Goal: Check status: Check status

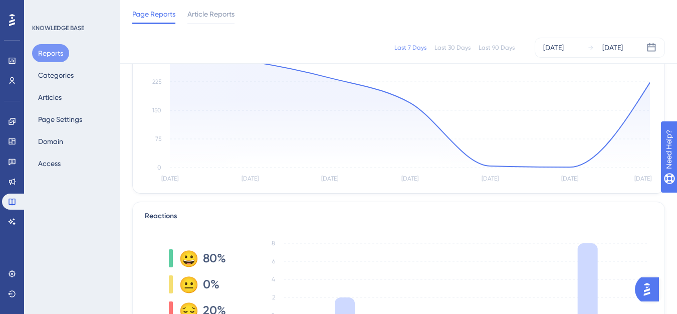
scroll to position [50, 0]
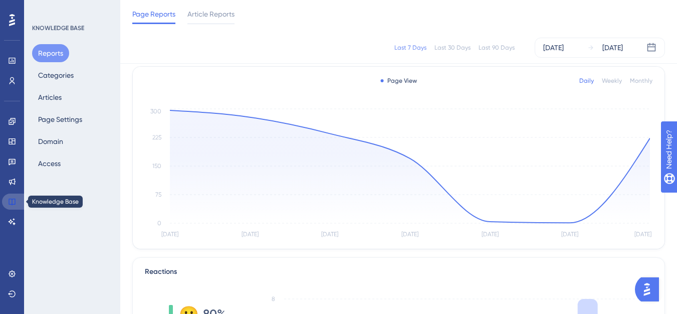
drag, startPoint x: 17, startPoint y: 205, endPoint x: 11, endPoint y: 199, distance: 8.2
click at [17, 205] on link at bounding box center [14, 201] width 24 height 16
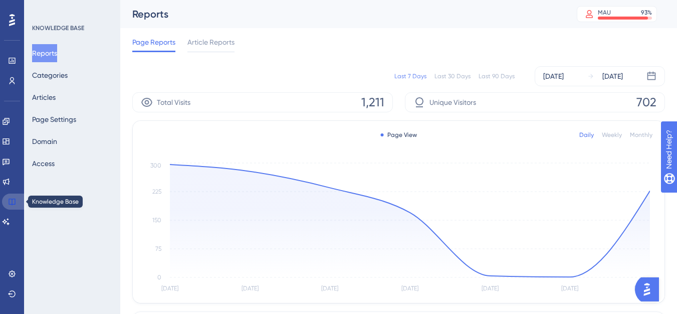
click at [12, 204] on icon at bounding box center [12, 202] width 8 height 8
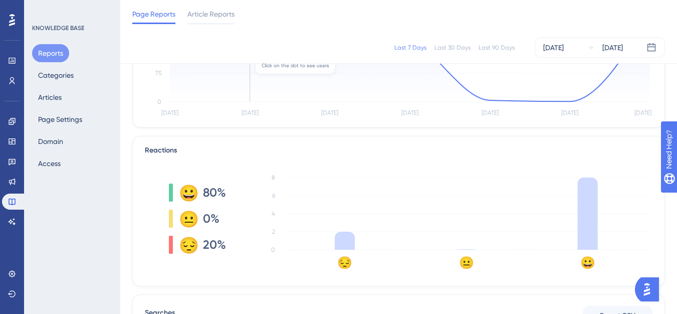
scroll to position [201, 0]
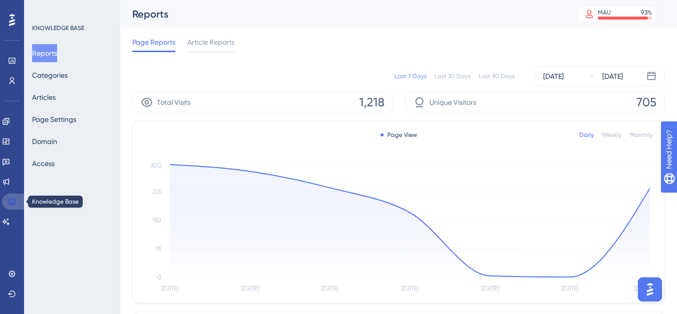
click at [10, 206] on link at bounding box center [14, 201] width 24 height 16
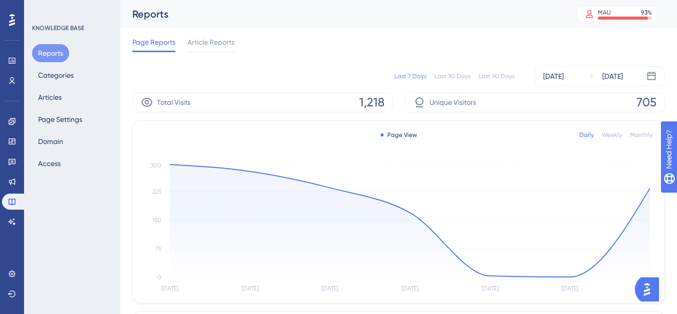
drag, startPoint x: 467, startPoint y: 80, endPoint x: 449, endPoint y: 76, distance: 18.5
click at [449, 76] on div "Last 30 Days" at bounding box center [453, 76] width 36 height 8
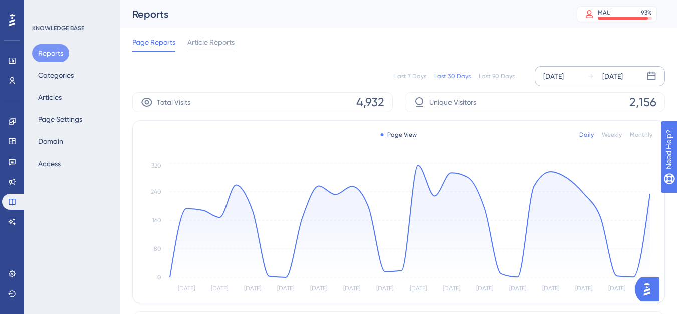
drag, startPoint x: 449, startPoint y: 76, endPoint x: 574, endPoint y: 79, distance: 124.9
click at [564, 79] on div "[DATE]" at bounding box center [553, 76] width 21 height 12
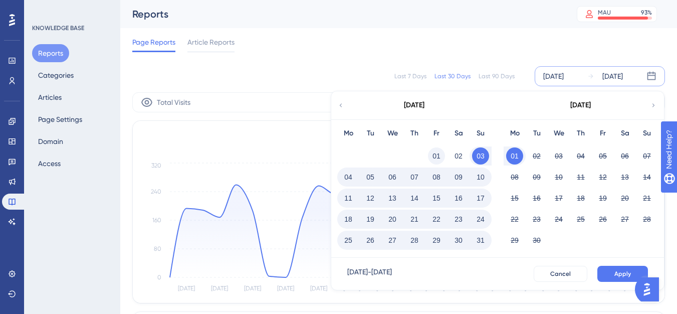
click at [434, 158] on button "01" at bounding box center [436, 155] width 17 height 17
click at [480, 240] on button "31" at bounding box center [480, 240] width 17 height 17
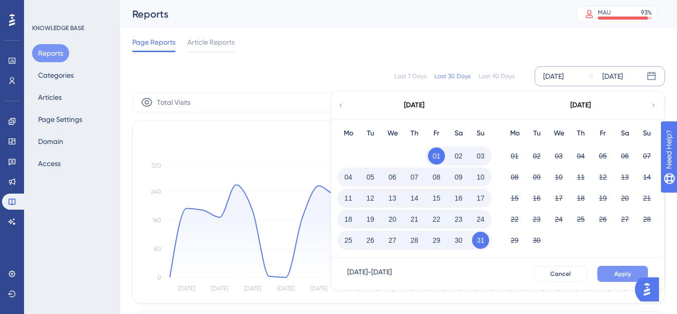
click at [609, 272] on button "Apply" at bounding box center [623, 274] width 51 height 16
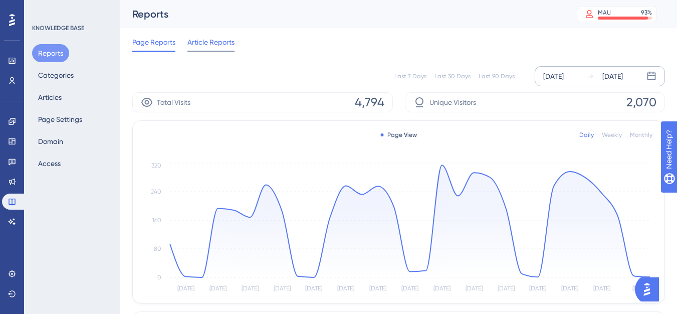
click at [204, 41] on span "Article Reports" at bounding box center [210, 42] width 47 height 12
